Goal: Information Seeking & Learning: Learn about a topic

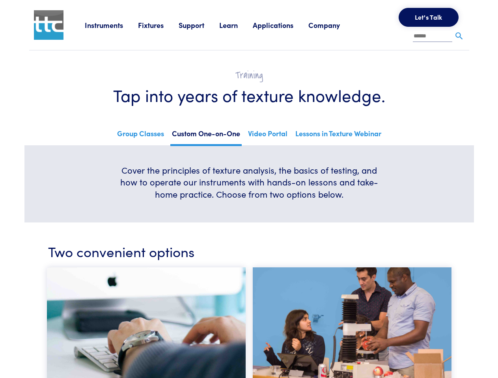
click at [249, 189] on h6 "Cover the principles of texture analysis, the basics of testing, and how to ope…" at bounding box center [249, 182] width 265 height 36
click at [112, 25] on link "Instruments" at bounding box center [111, 25] width 53 height 10
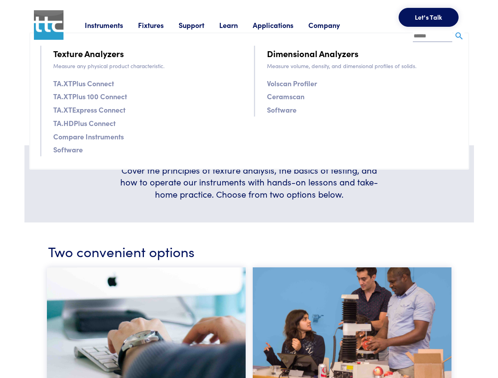
click at [159, 25] on link "Fixtures" at bounding box center [158, 25] width 41 height 10
click at [200, 25] on link "Support" at bounding box center [199, 25] width 41 height 10
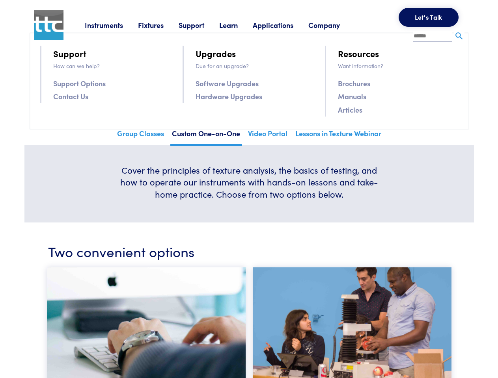
click at [238, 25] on link "Learn" at bounding box center [236, 25] width 34 height 10
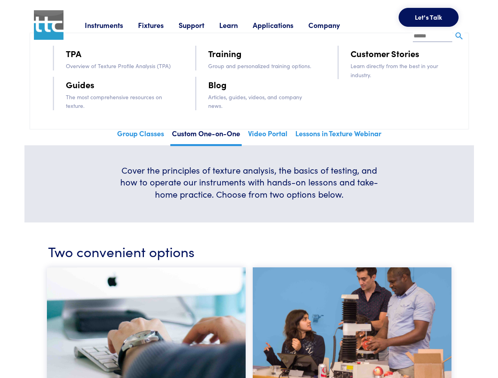
click at [283, 25] on link "Applications" at bounding box center [281, 25] width 56 height 10
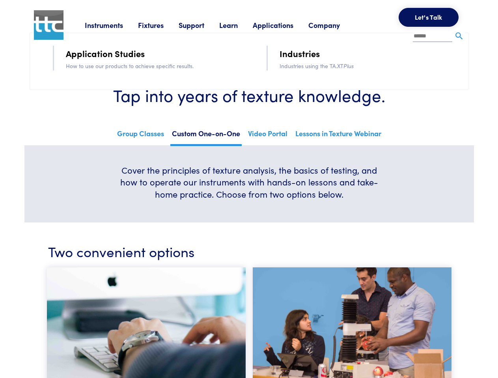
click at [334, 25] on link "Company" at bounding box center [331, 25] width 47 height 10
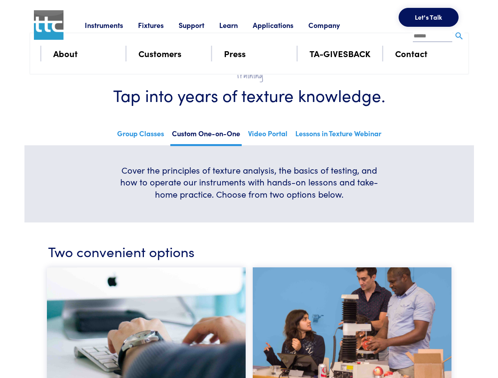
click at [429, 17] on button "Let's Talk" at bounding box center [429, 17] width 60 height 19
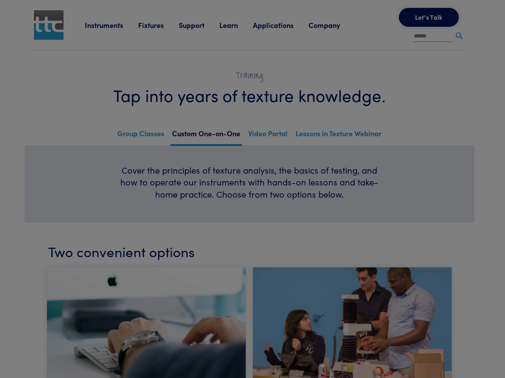
click at [459, 36] on div at bounding box center [252, 189] width 505 height 378
